Goal: Task Accomplishment & Management: Manage account settings

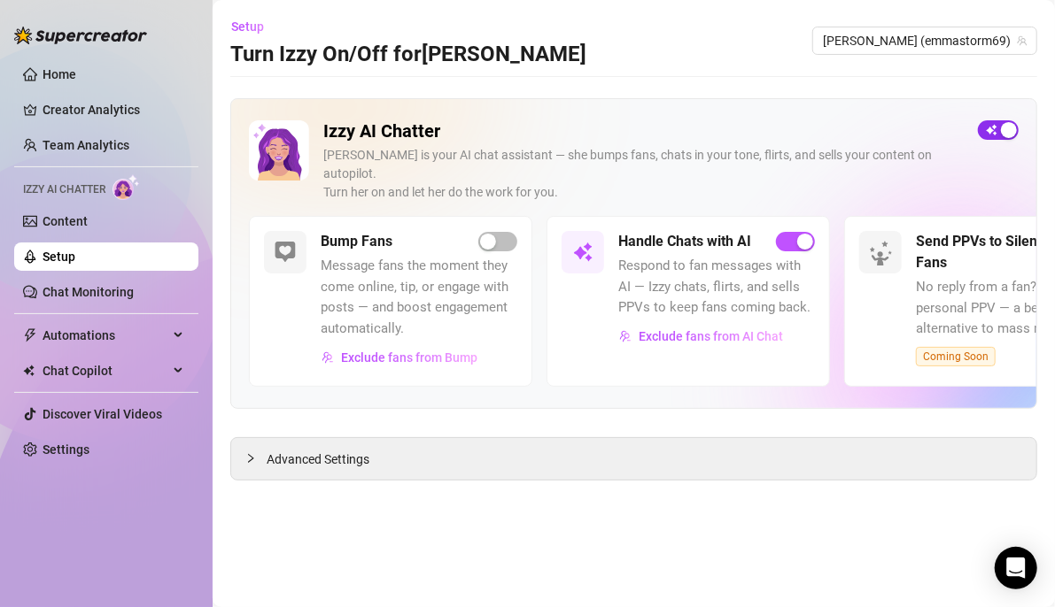
click at [996, 126] on button "button" at bounding box center [998, 129] width 41 height 19
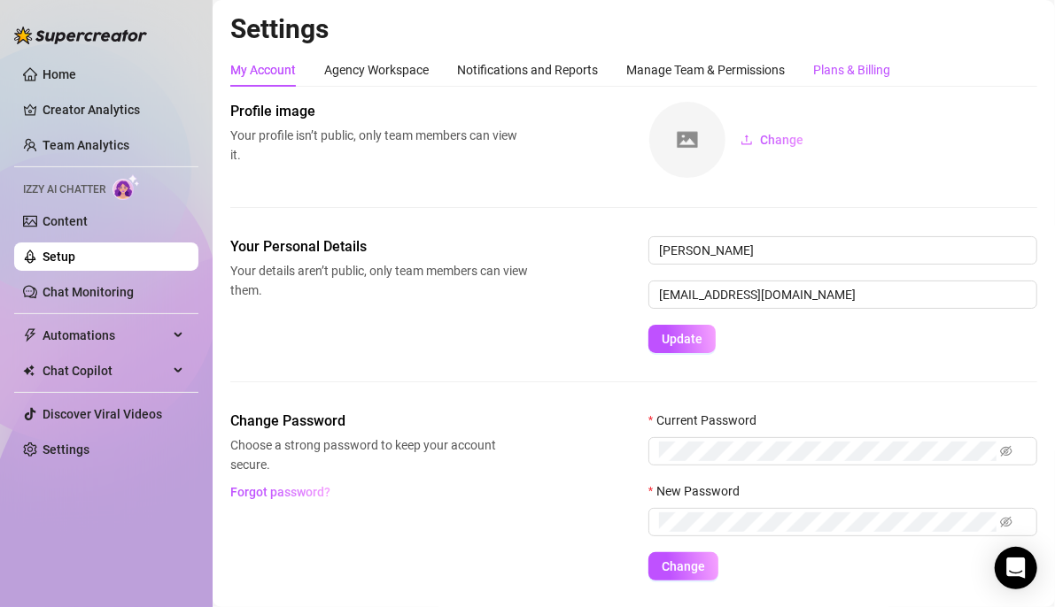
click at [862, 70] on div "Plans & Billing" at bounding box center [851, 69] width 77 height 19
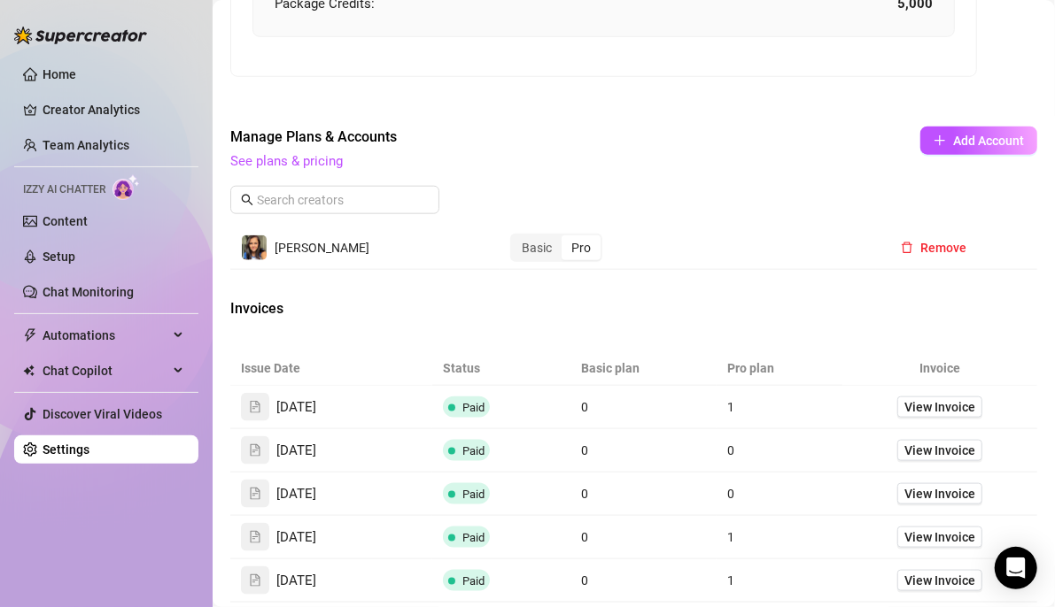
scroll to position [1200, 0]
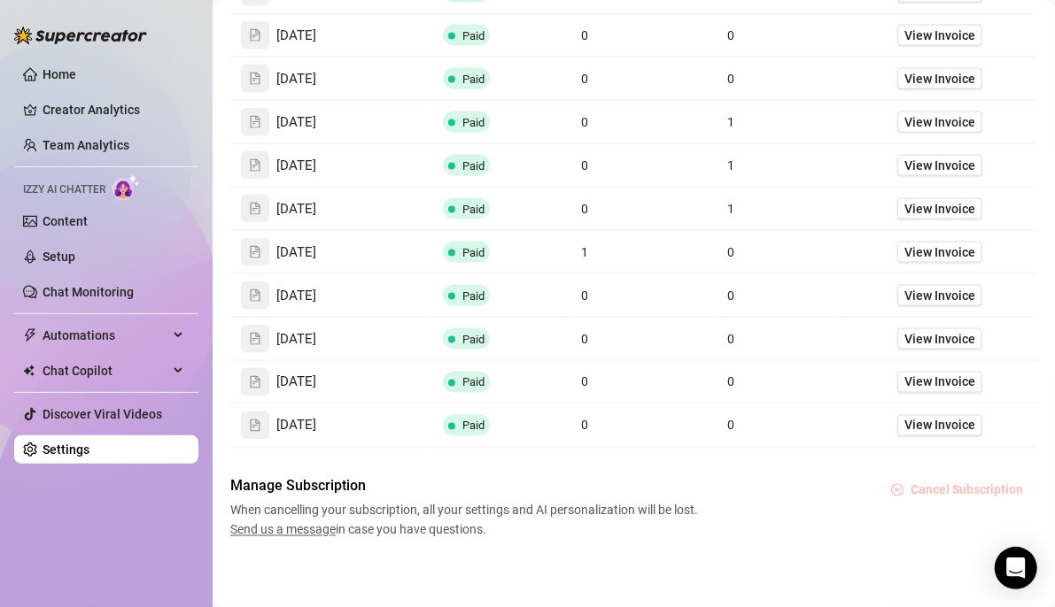
click at [970, 483] on span "Cancel Subscription" at bounding box center [966, 490] width 112 height 14
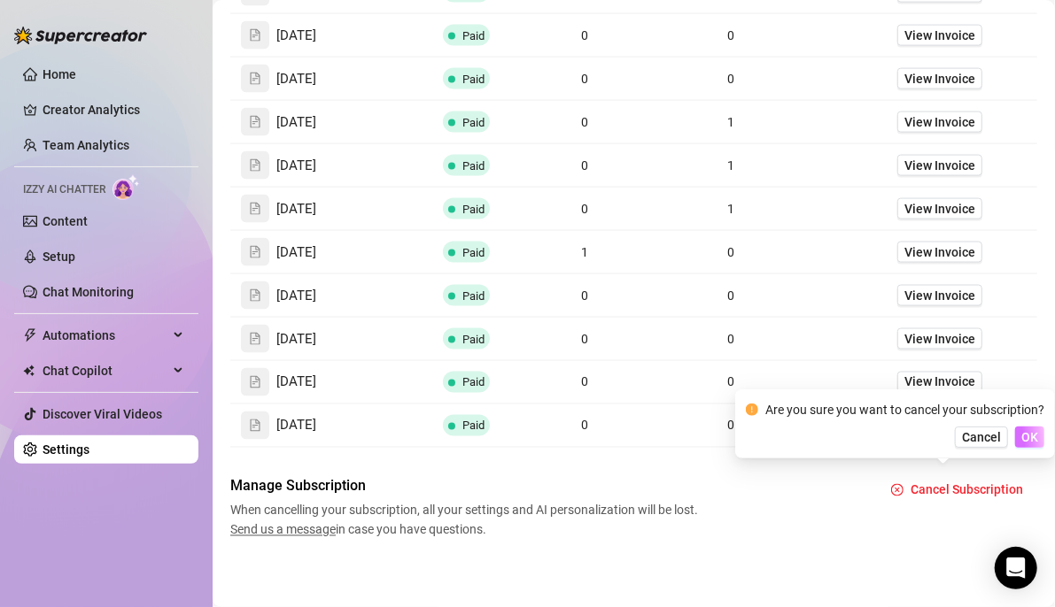
click at [1022, 437] on span "OK" at bounding box center [1029, 437] width 17 height 14
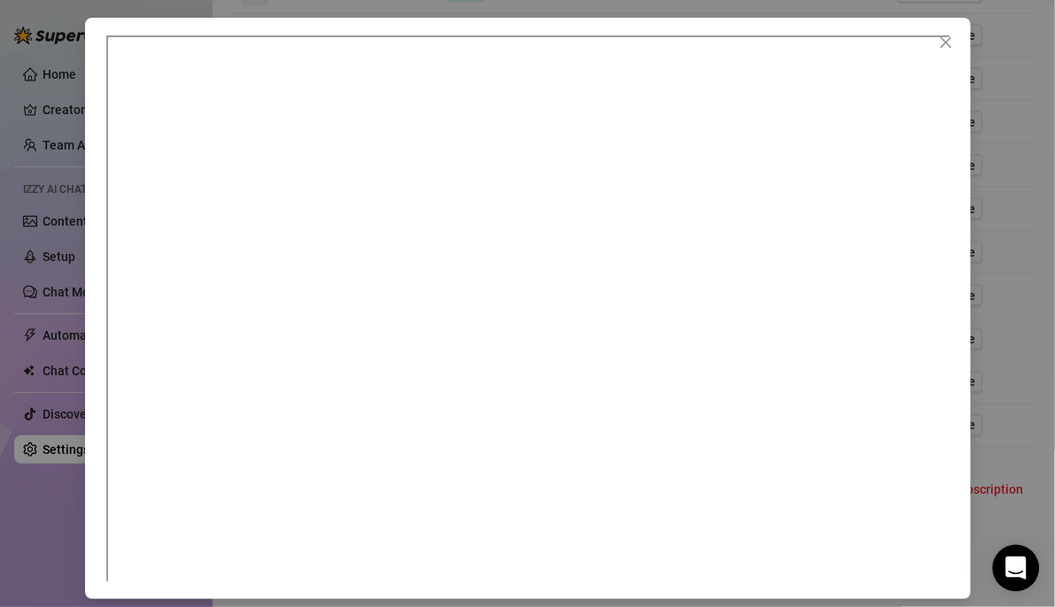
click at [1005, 560] on div "Open Intercom Messenger" at bounding box center [1016, 568] width 47 height 47
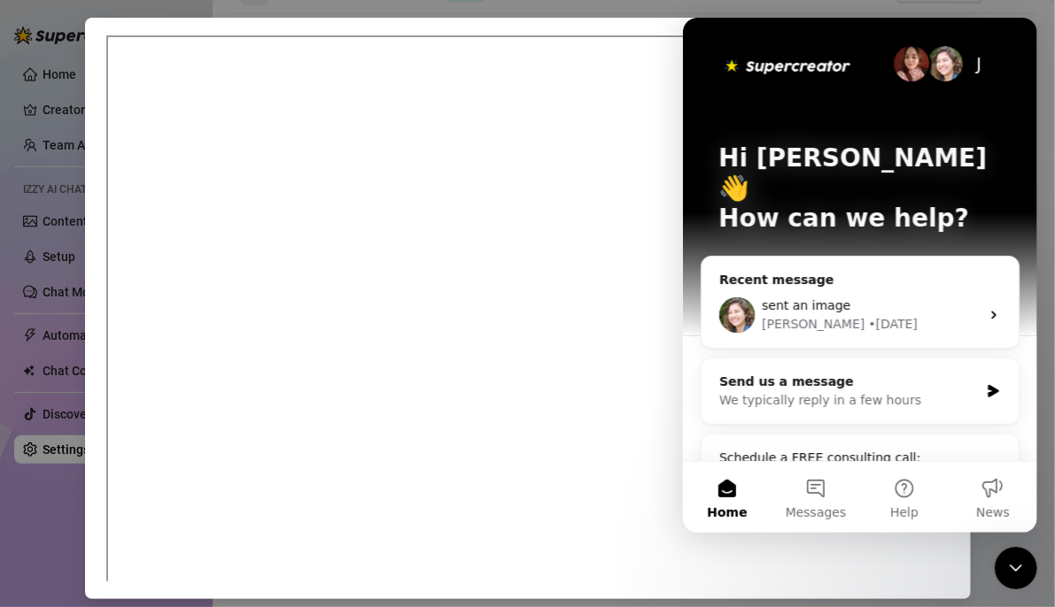
scroll to position [0, 0]
click at [901, 256] on div "Recent message sent an image [PERSON_NAME] • [DATE]" at bounding box center [859, 302] width 319 height 93
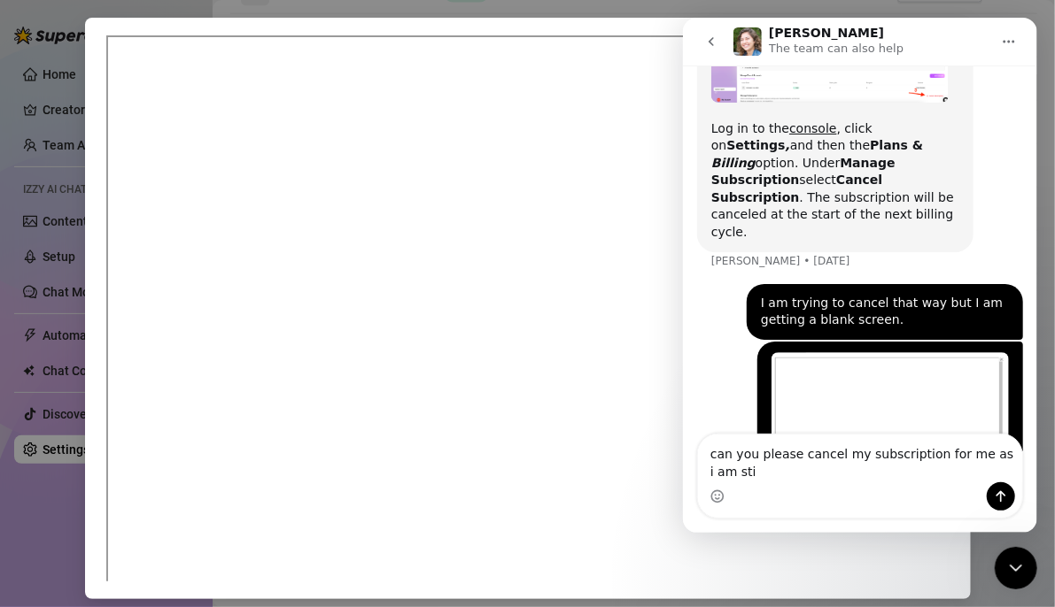
scroll to position [1172, 0]
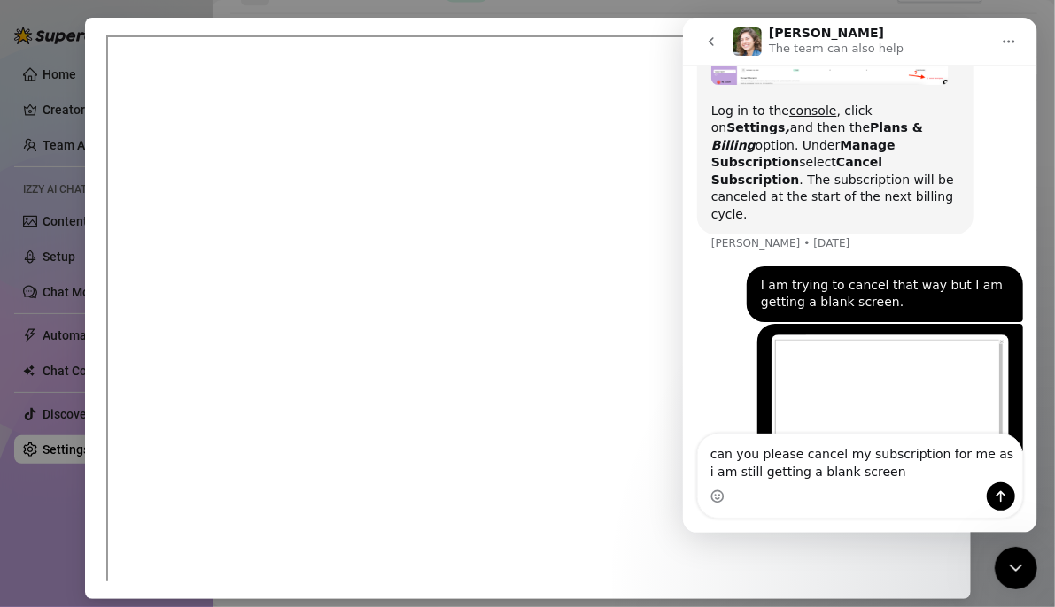
type textarea "can you please cancel my subscription for me as i am still getting a blank scre…"
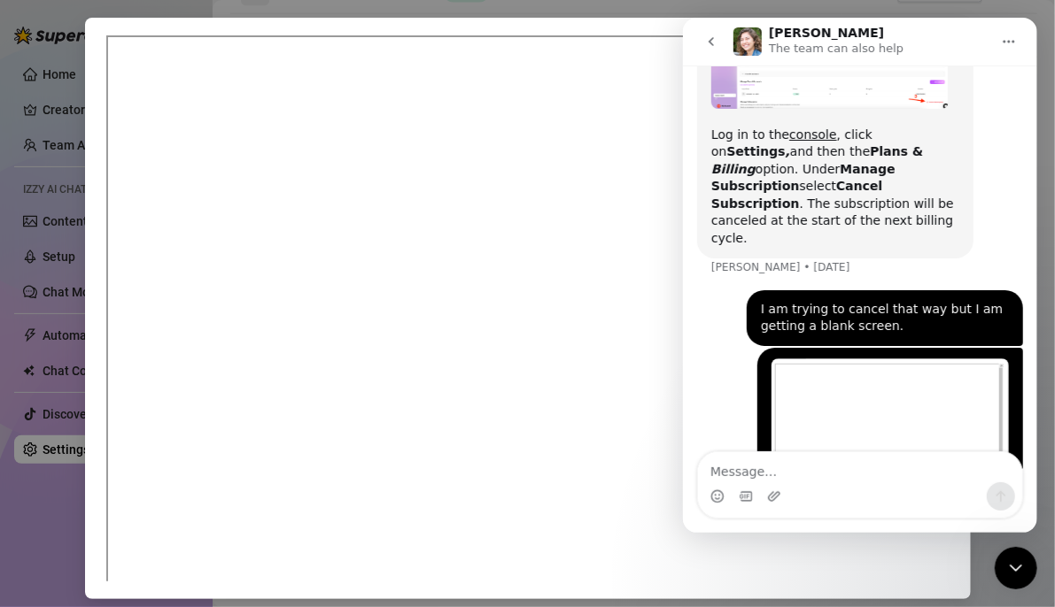
scroll to position [1272, 0]
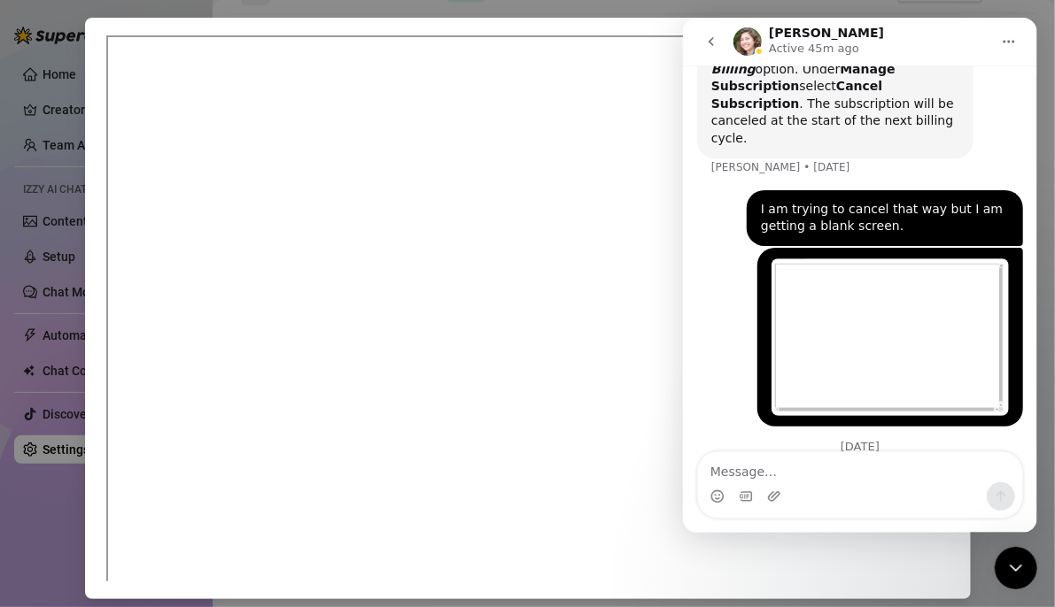
click at [1009, 566] on icon "Close Intercom Messenger" at bounding box center [1015, 567] width 12 height 7
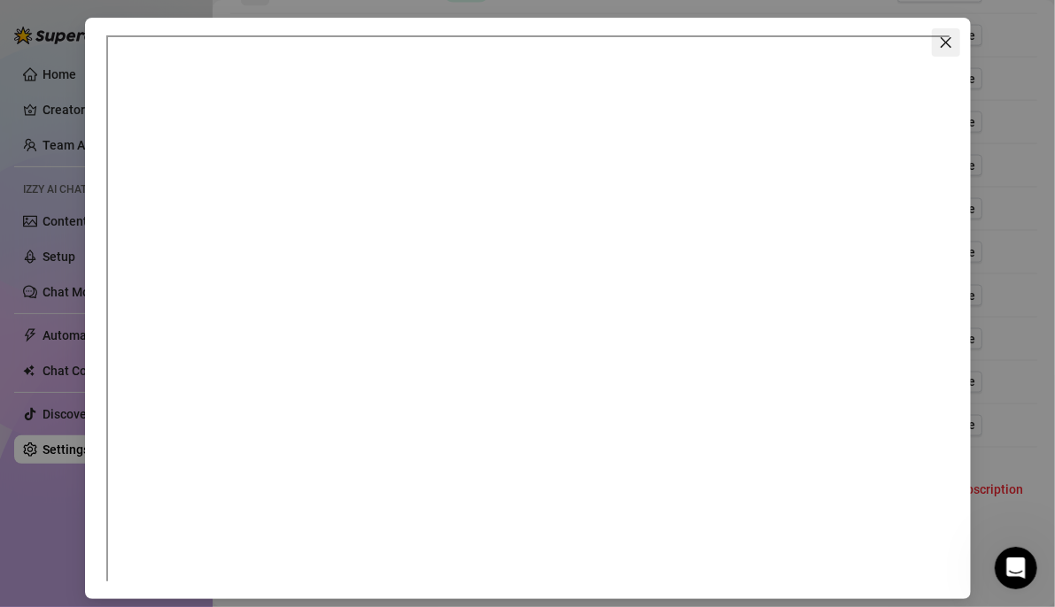
click at [939, 37] on icon "close" at bounding box center [946, 42] width 14 height 14
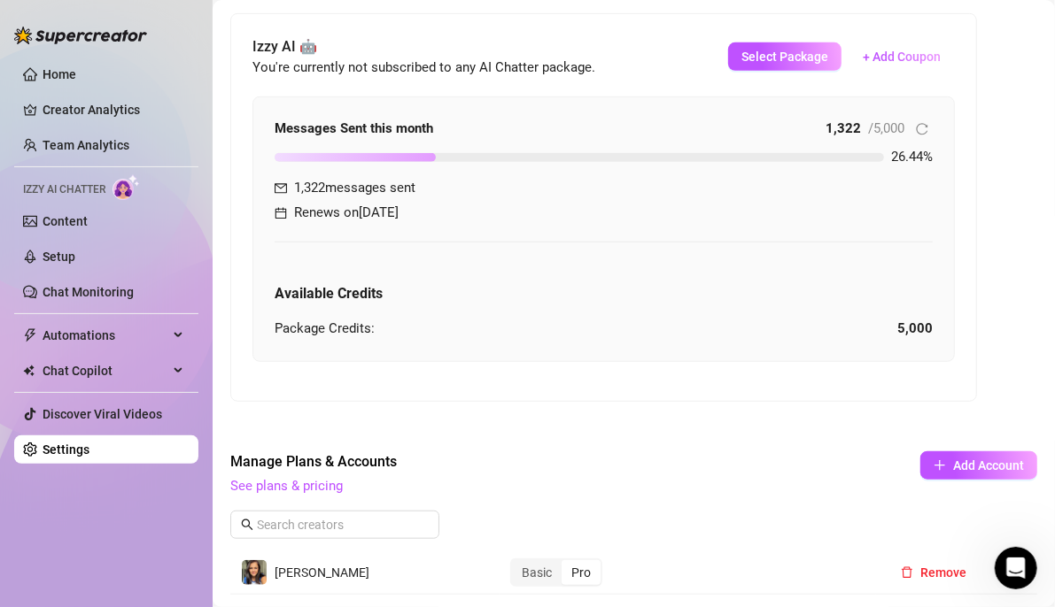
scroll to position [0, 0]
